Goal: Information Seeking & Learning: Learn about a topic

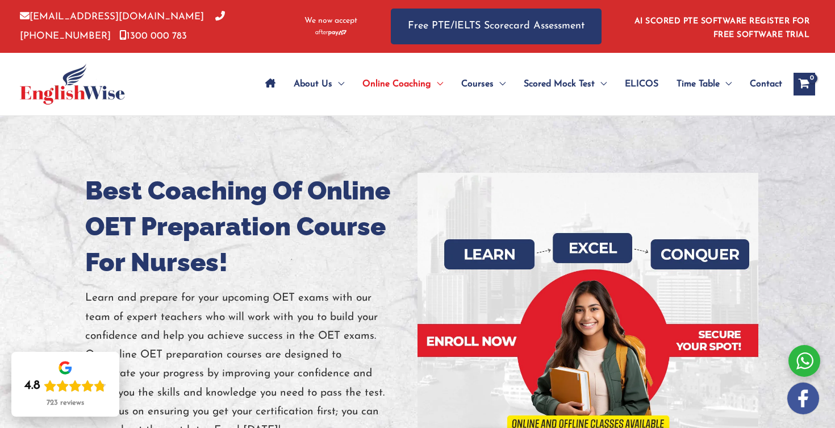
click at [256, 215] on h1 "Best Coaching Of Online OET Preparation Course For Nurses!" at bounding box center [247, 226] width 324 height 107
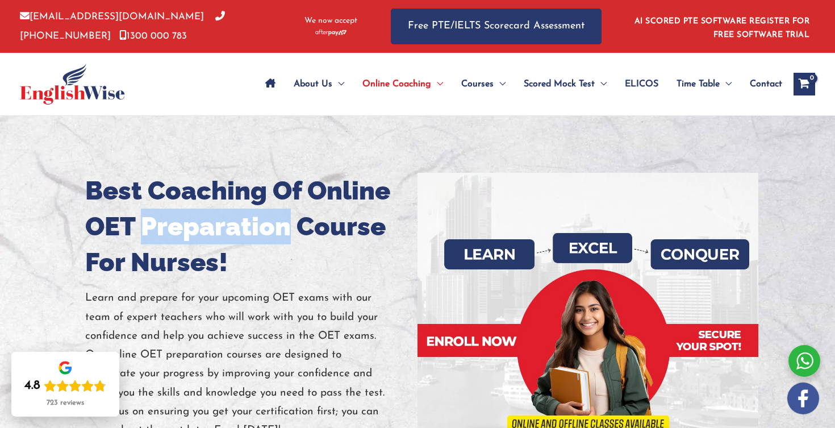
click at [256, 215] on h1 "Best Coaching Of Online OET Preparation Course For Nurses!" at bounding box center [247, 226] width 324 height 107
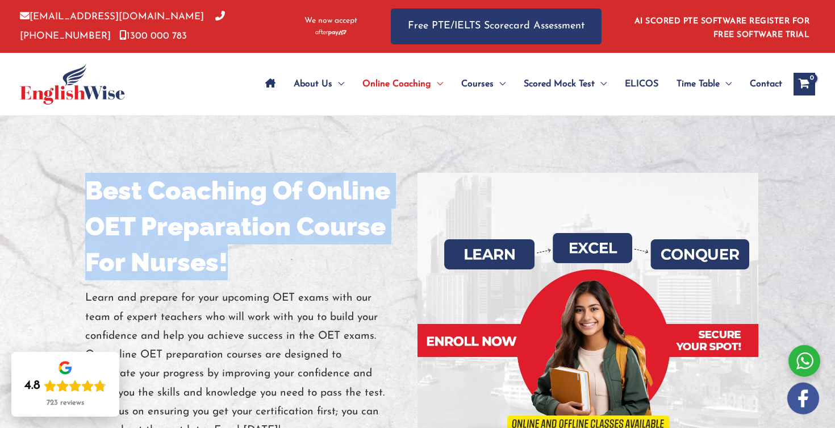
click at [256, 215] on h1 "Best Coaching Of Online OET Preparation Course For Nurses!" at bounding box center [247, 226] width 324 height 107
click at [380, 249] on h1 "Best Coaching Of Online OET Preparation Course For Nurses!" at bounding box center [247, 226] width 324 height 107
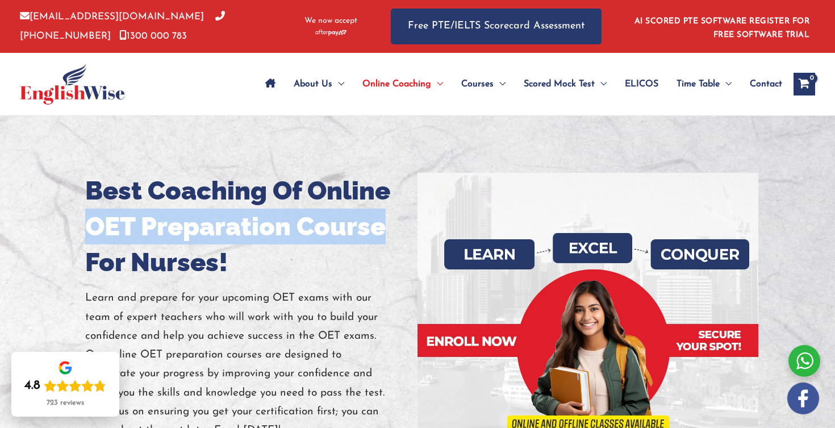
drag, startPoint x: 389, startPoint y: 228, endPoint x: 94, endPoint y: 226, distance: 295.2
click at [94, 226] on h1 "Best Coaching Of Online OET Preparation Course For Nurses!" at bounding box center [247, 226] width 324 height 107
copy h1 "OET Preparation Course"
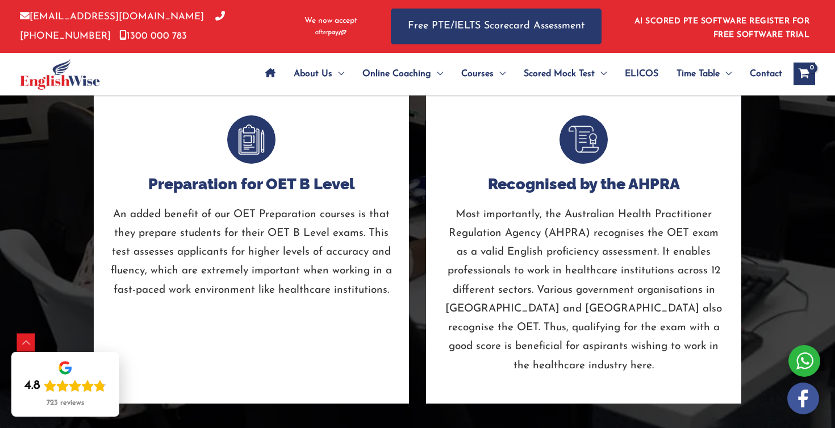
scroll to position [4222, 0]
